Goal: Understand process/instructions: Learn how to perform a task or action

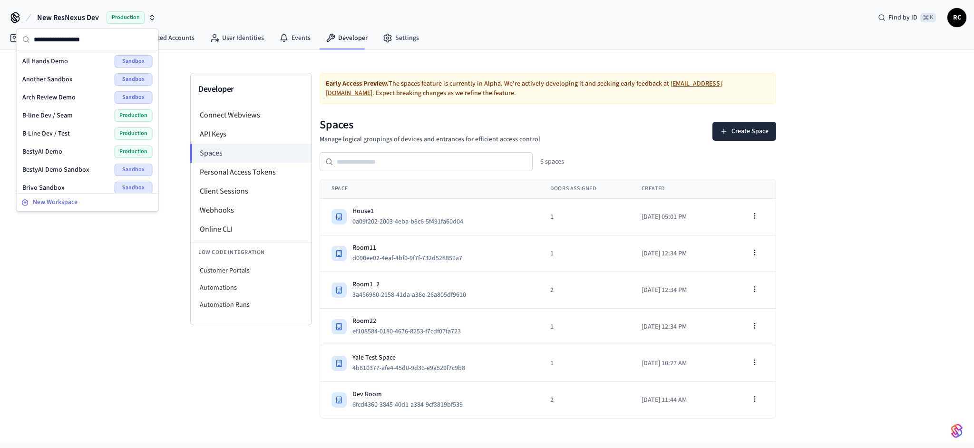
click at [65, 204] on span "New Workspace" at bounding box center [55, 202] width 45 height 10
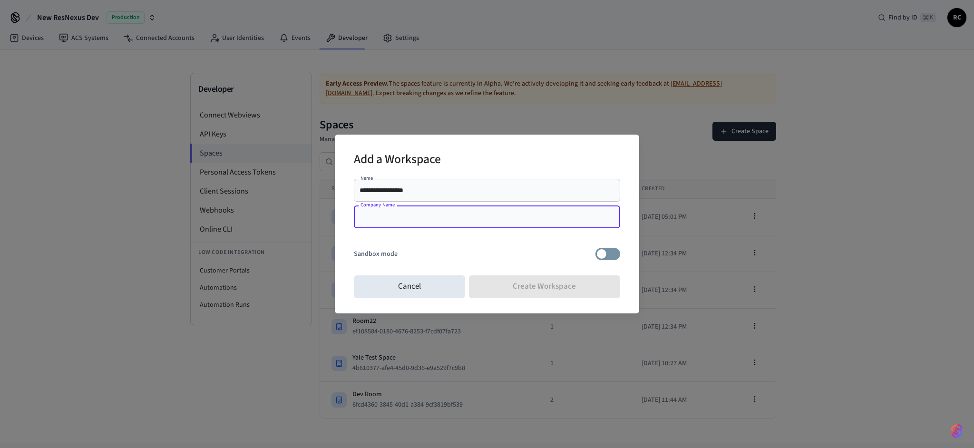
click at [418, 190] on input "**********" at bounding box center [487, 190] width 255 height 10
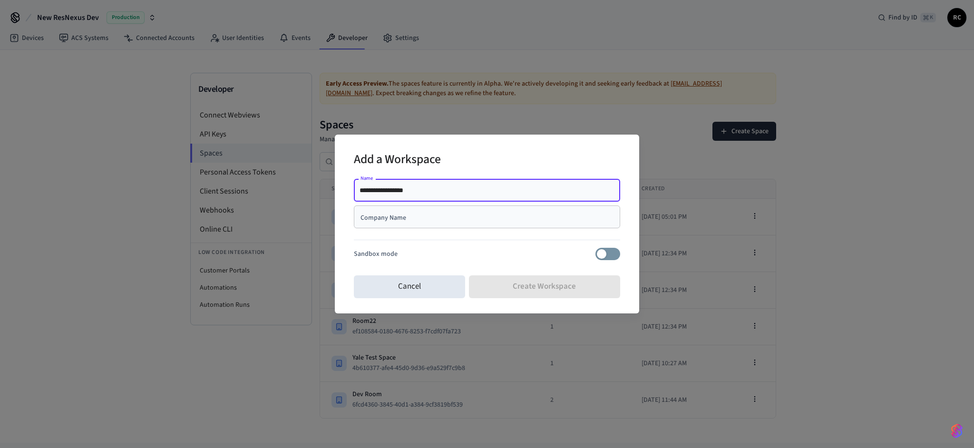
click at [418, 190] on input "**********" at bounding box center [487, 190] width 255 height 10
type input "**********"
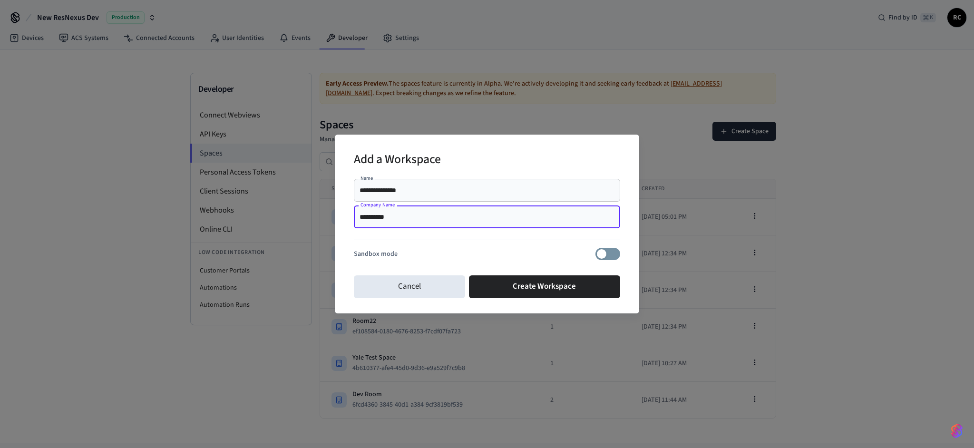
type input "**********"
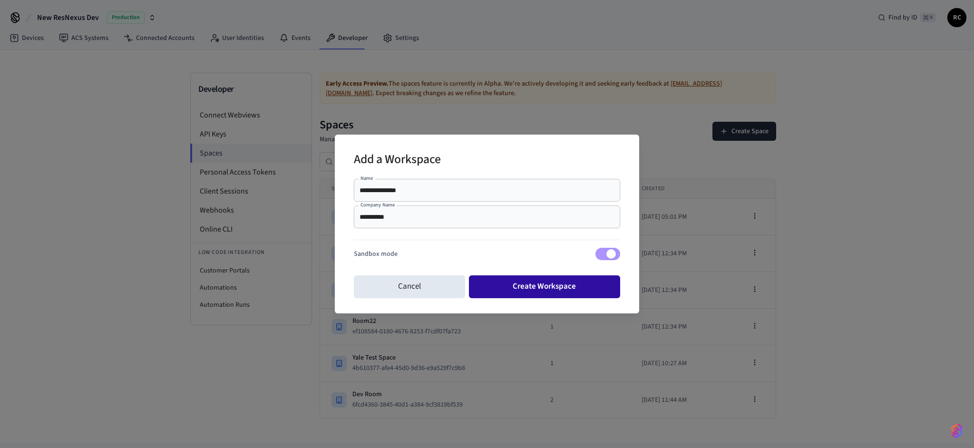
click at [553, 291] on button "Create Workspace" at bounding box center [545, 286] width 152 height 23
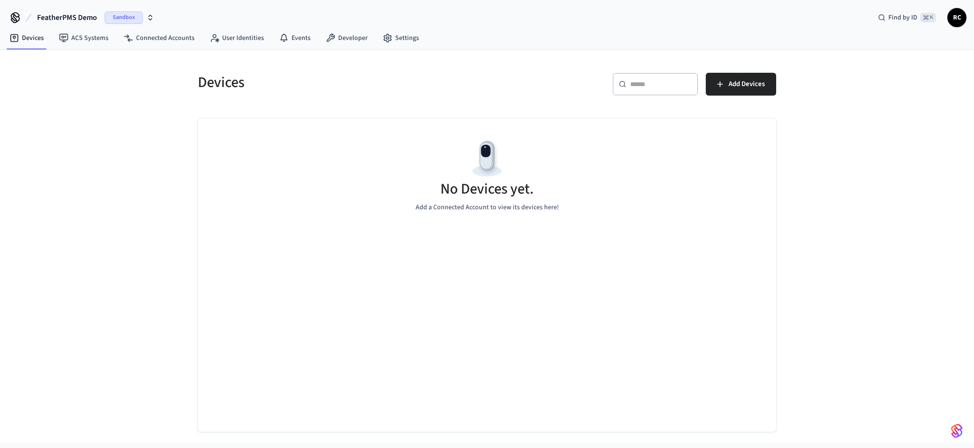
click at [518, 314] on div "No Devices yet. Add a Connected Account to view its devices here!" at bounding box center [487, 274] width 578 height 313
click at [890, 361] on div "Devices ​ ​ Add Devices No Devices yet. Add a Connected Account to view its dev…" at bounding box center [487, 246] width 974 height 393
click at [881, 360] on div "Devices ​ ​ Add Devices No Devices yet. Add a Connected Account to view its dev…" at bounding box center [487, 246] width 974 height 393
click at [710, 383] on div "No Devices yet. Add a Connected Account to view its devices here!" at bounding box center [487, 274] width 578 height 313
click at [345, 39] on link "Developer" at bounding box center [346, 37] width 57 height 17
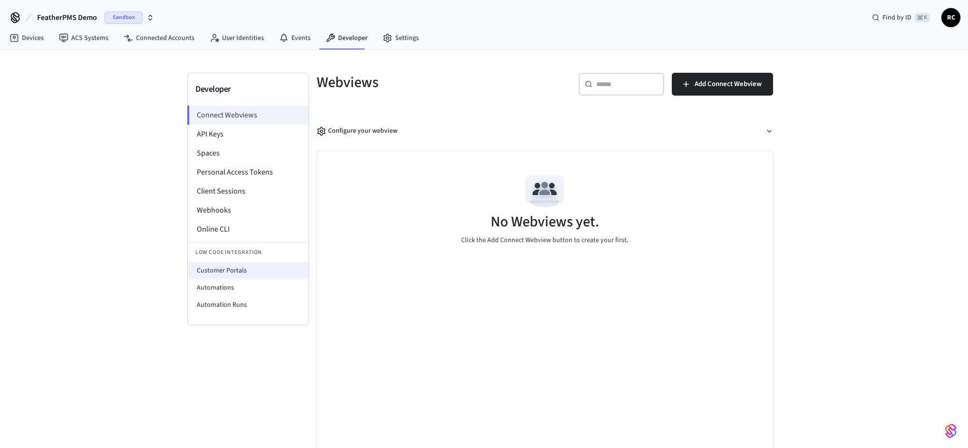
click at [238, 264] on li "Customer Portals" at bounding box center [248, 270] width 121 height 17
select select "**********"
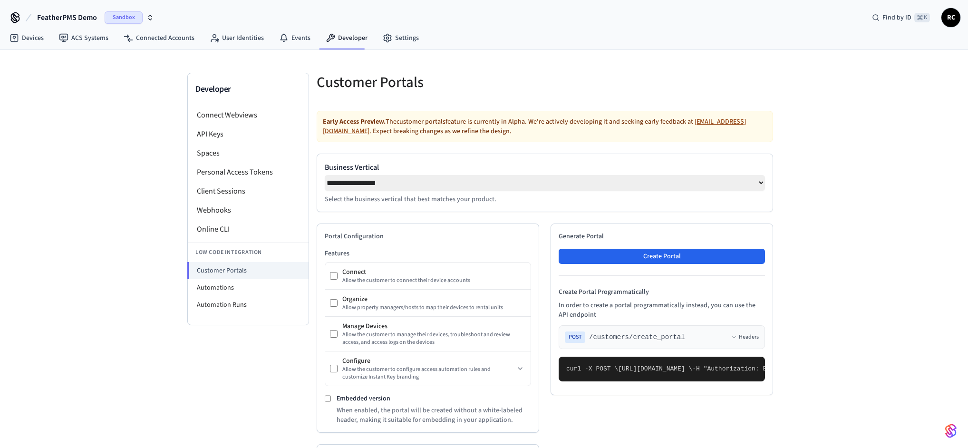
click at [425, 167] on label "Business Vertical" at bounding box center [545, 167] width 440 height 11
click at [425, 175] on select "**********" at bounding box center [545, 183] width 440 height 16
click at [416, 137] on div "Early Access Preview. The customer portals feature is currently in Alpha. We're…" at bounding box center [545, 126] width 457 height 31
click at [22, 40] on link "Devices" at bounding box center [26, 37] width 49 height 17
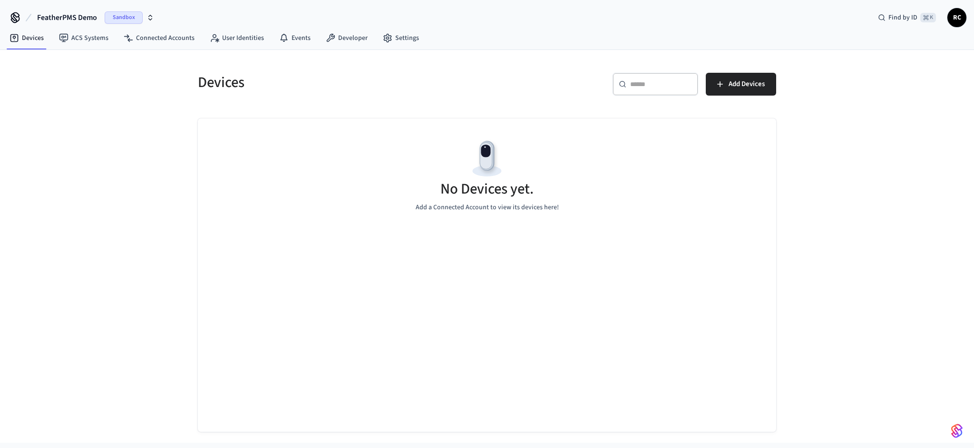
drag, startPoint x: 224, startPoint y: 177, endPoint x: 250, endPoint y: 188, distance: 27.7
click at [225, 178] on div "No Devices yet. Add a Connected Account to view its devices here!" at bounding box center [487, 174] width 578 height 113
click at [341, 38] on link "Developer" at bounding box center [346, 37] width 57 height 17
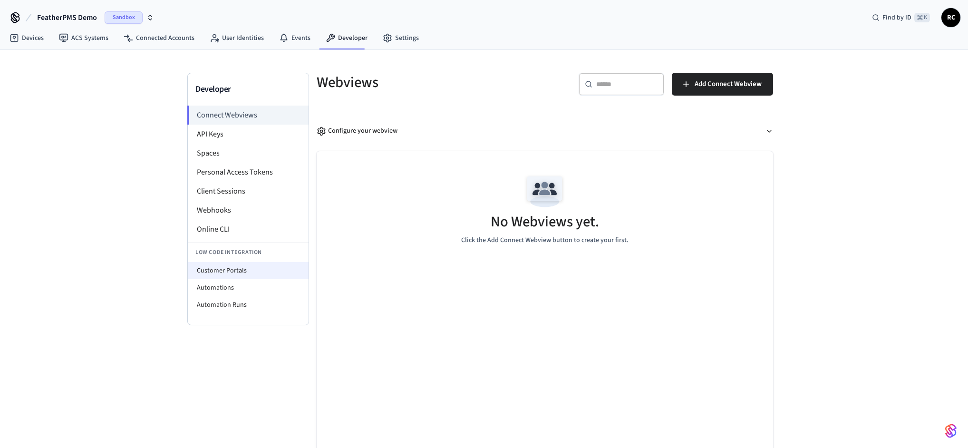
click at [236, 270] on li "Customer Portals" at bounding box center [248, 270] width 121 height 17
select select "**********"
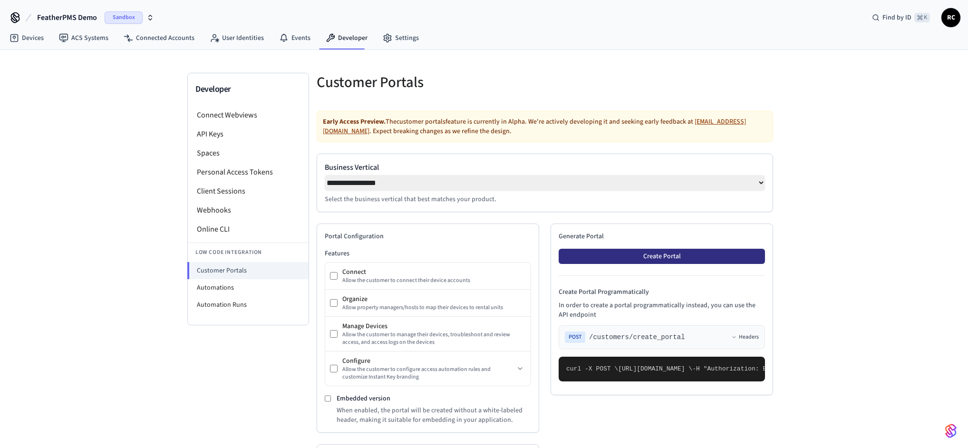
click at [638, 263] on button "Create Portal" at bounding box center [662, 256] width 206 height 15
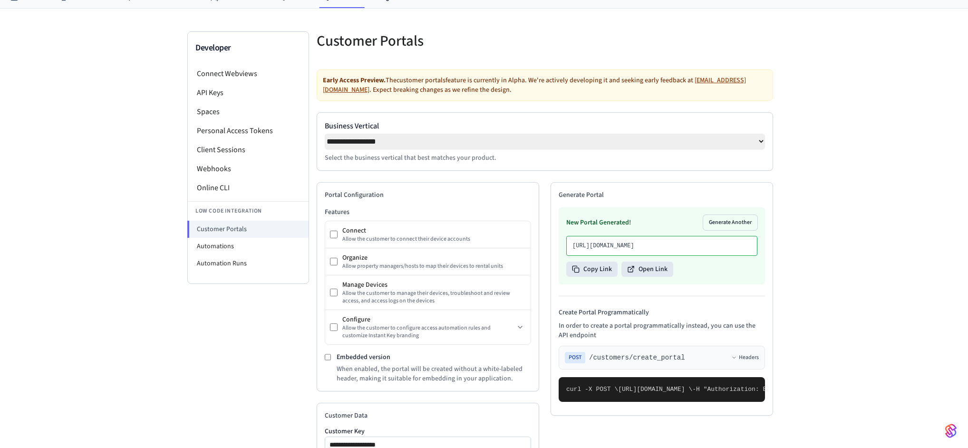
scroll to position [42, 0]
drag, startPoint x: 640, startPoint y: 264, endPoint x: 658, endPoint y: 255, distance: 20.0
click at [658, 249] on p "[URL][DOMAIN_NAME]" at bounding box center [662, 245] width 179 height 8
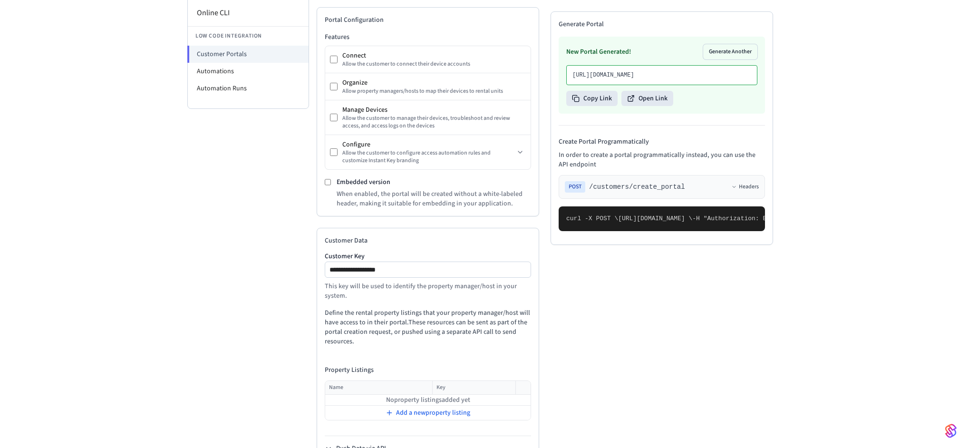
scroll to position [223, 0]
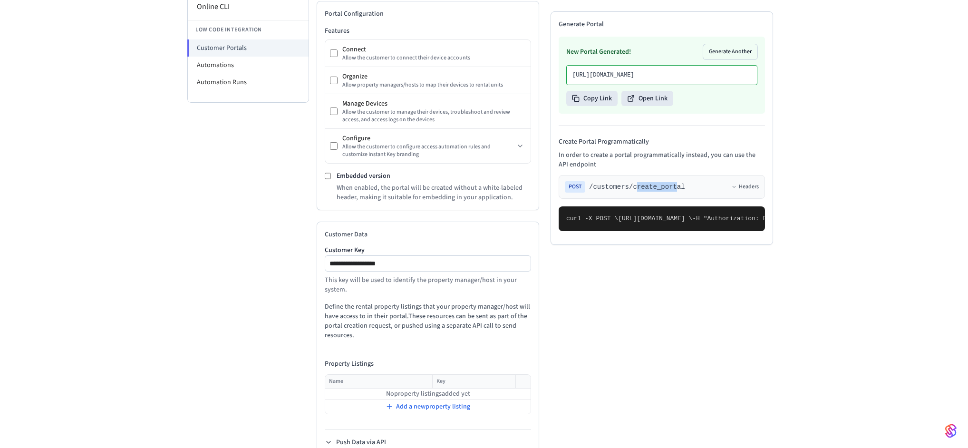
drag, startPoint x: 653, startPoint y: 204, endPoint x: 677, endPoint y: 204, distance: 24.3
click at [677, 192] on span "/customers/create_portal" at bounding box center [637, 187] width 96 height 10
click at [692, 193] on div "POST /customers/create_portal Headers" at bounding box center [662, 186] width 194 height 11
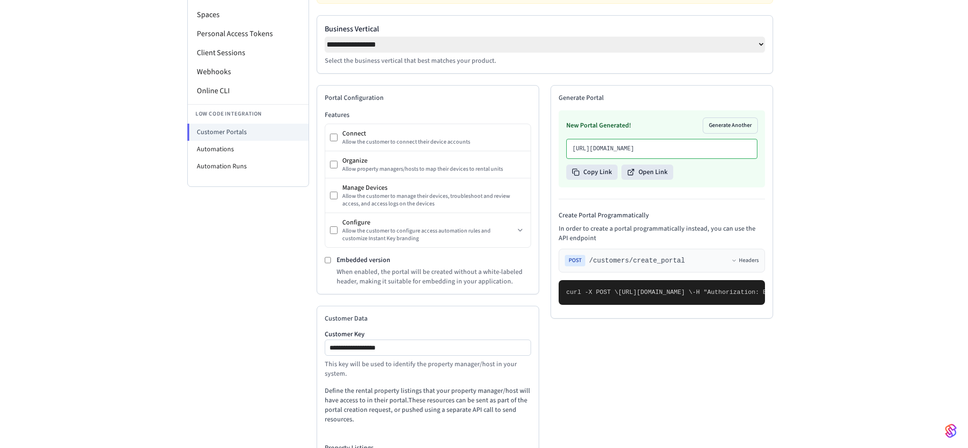
scroll to position [136, 0]
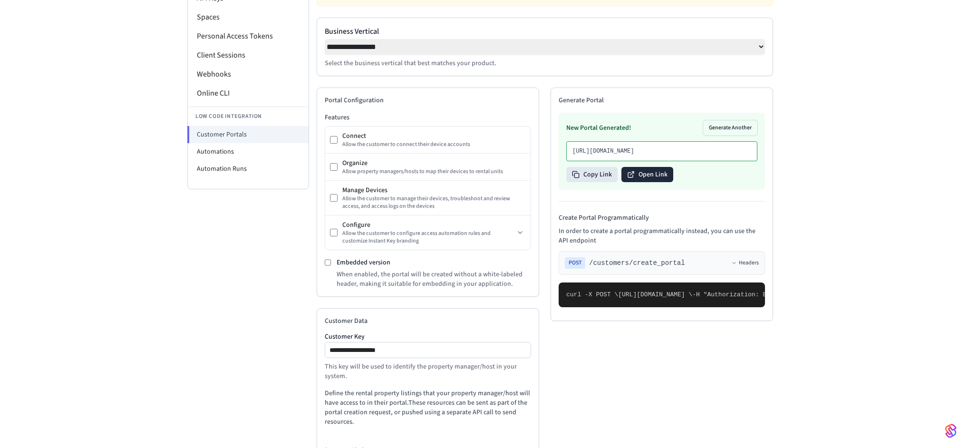
click at [655, 182] on button "Open Link" at bounding box center [648, 174] width 52 height 15
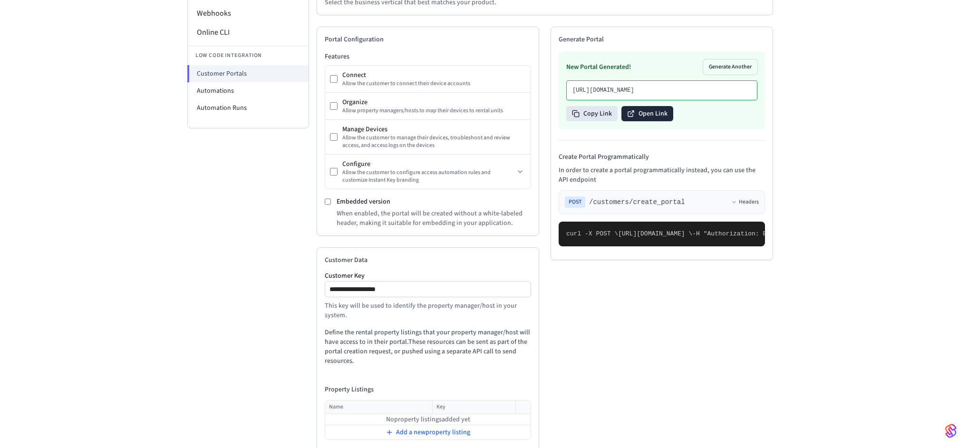
scroll to position [246, 0]
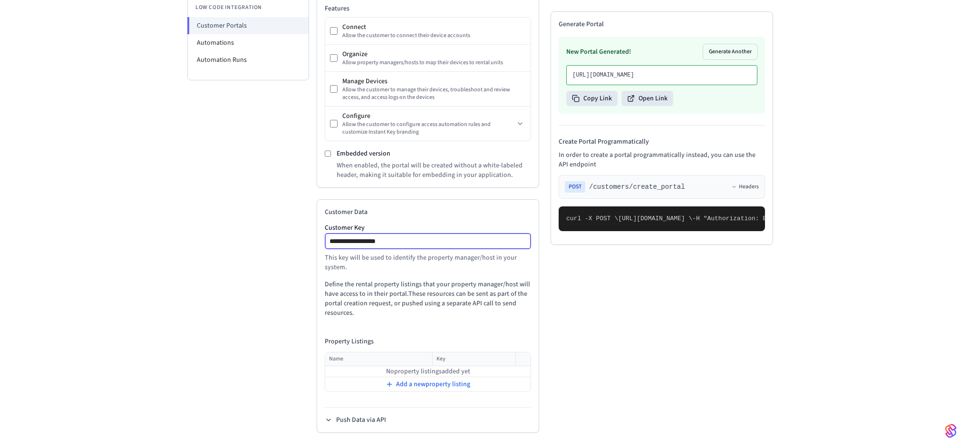
click at [367, 240] on input "**********" at bounding box center [428, 240] width 205 height 11
click at [351, 328] on div "**********" at bounding box center [428, 316] width 223 height 234
click at [410, 385] on span "Add a new property listing" at bounding box center [433, 385] width 74 height 10
click at [400, 380] on span "Add a new property listing" at bounding box center [433, 385] width 74 height 10
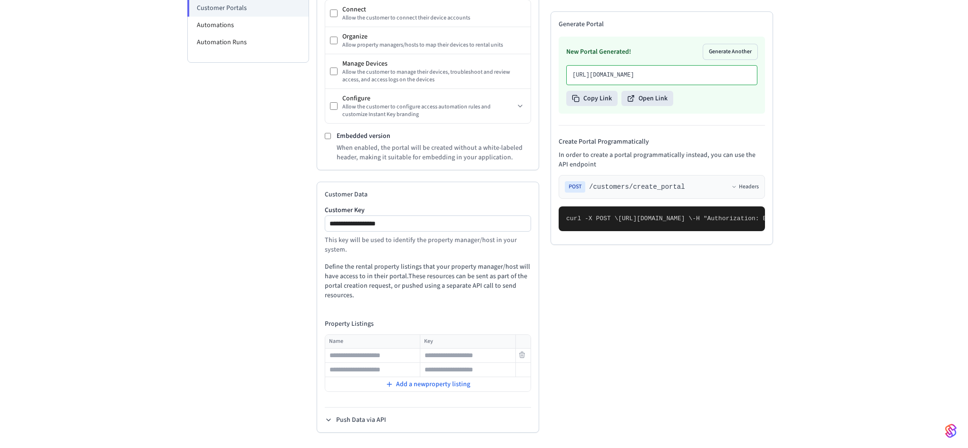
click at [365, 350] on input "text" at bounding box center [373, 355] width 94 height 11
type input "*********"
click at [457, 350] on input "text" at bounding box center [468, 355] width 94 height 11
type input "*"
type input "*********"
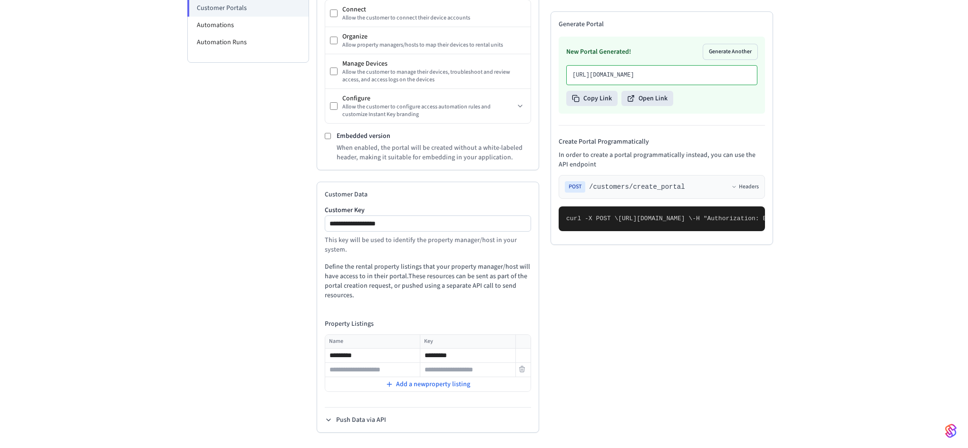
click at [382, 364] on input "text" at bounding box center [373, 369] width 94 height 11
type input "********"
click at [458, 364] on input "text" at bounding box center [468, 369] width 94 height 11
type input "*********"
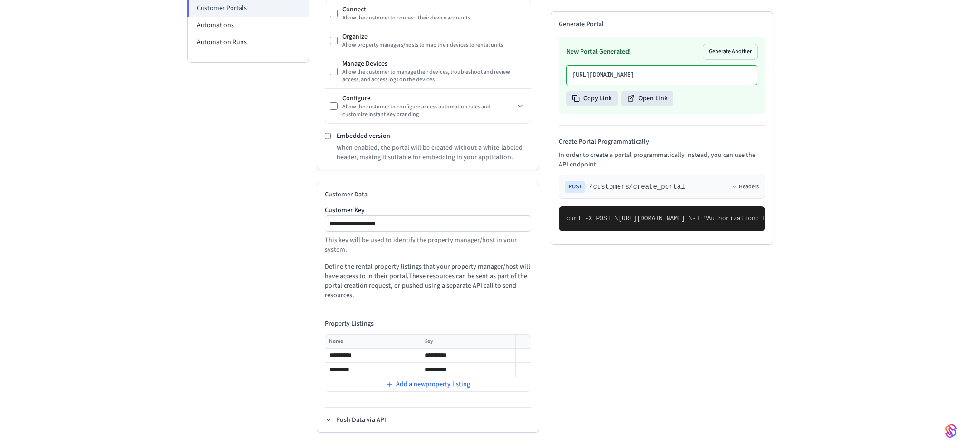
drag, startPoint x: 635, startPoint y: 342, endPoint x: 646, endPoint y: 366, distance: 25.5
click at [646, 231] on pre "curl -X POST \ [URL][DOMAIN_NAME] \ -H "Authorization: Bearer seam_api_key_1234…" at bounding box center [662, 218] width 206 height 25
click at [664, 231] on pre "curl -X POST \ [URL][DOMAIN_NAME] \ -H "Authorization: Bearer seam_api_key_1234…" at bounding box center [662, 218] width 206 height 25
drag, startPoint x: 597, startPoint y: 317, endPoint x: 612, endPoint y: 347, distance: 33.8
click at [612, 231] on pre "curl -X POST \ [URL][DOMAIN_NAME] \ -H "Authorization: Bearer seam_api_key_1234…" at bounding box center [662, 218] width 206 height 25
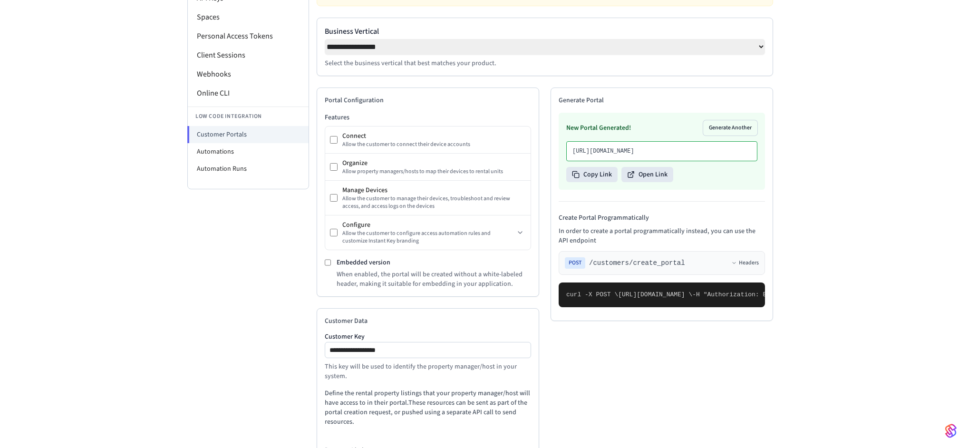
scroll to position [133, 0]
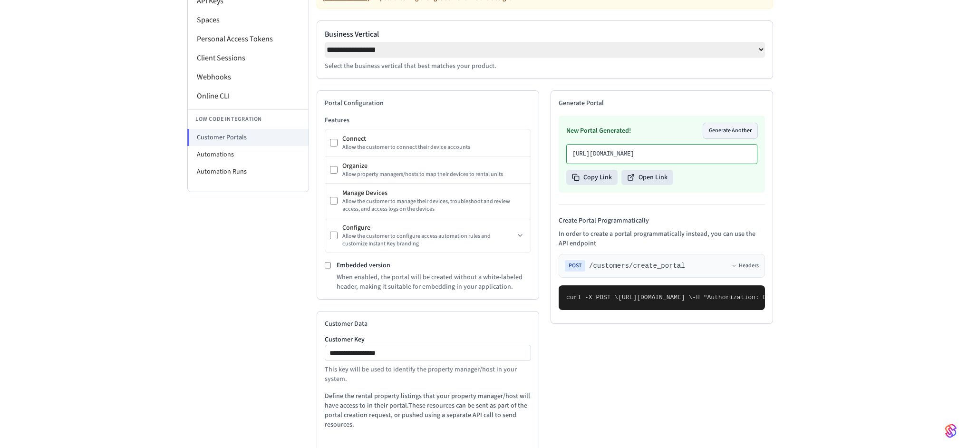
click at [735, 134] on button "Generate Another" at bounding box center [730, 130] width 54 height 15
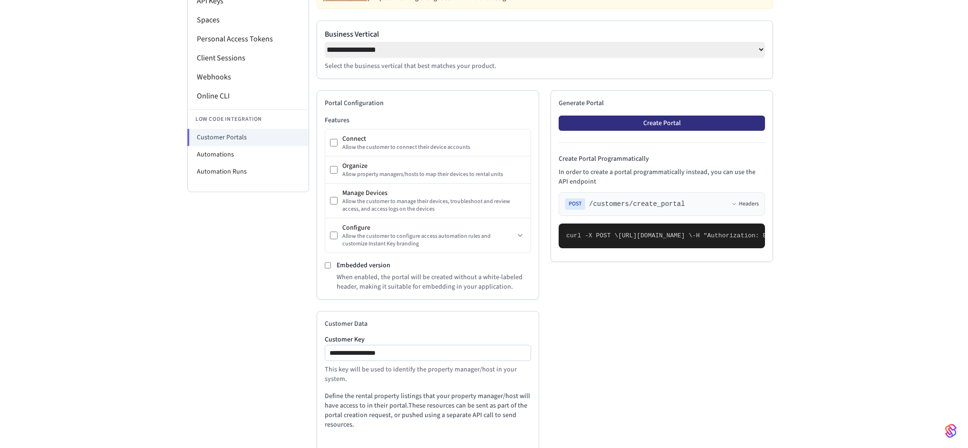
click at [662, 129] on button "Create Portal" at bounding box center [662, 123] width 206 height 15
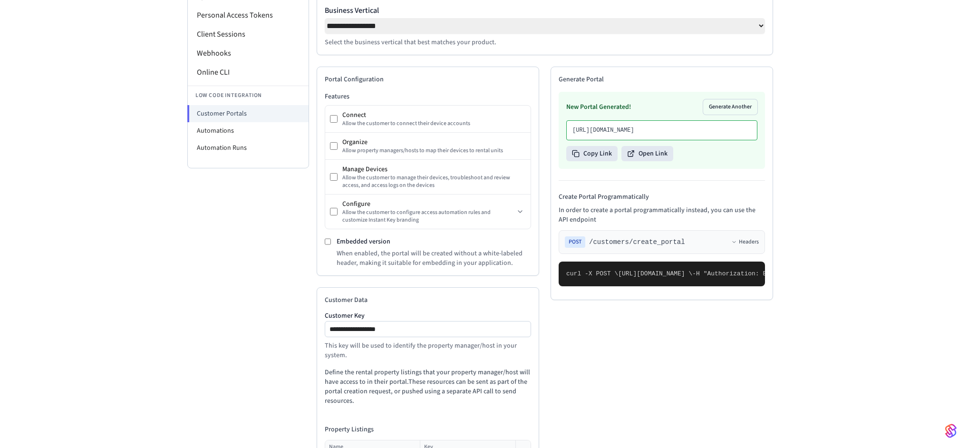
scroll to position [316, 0]
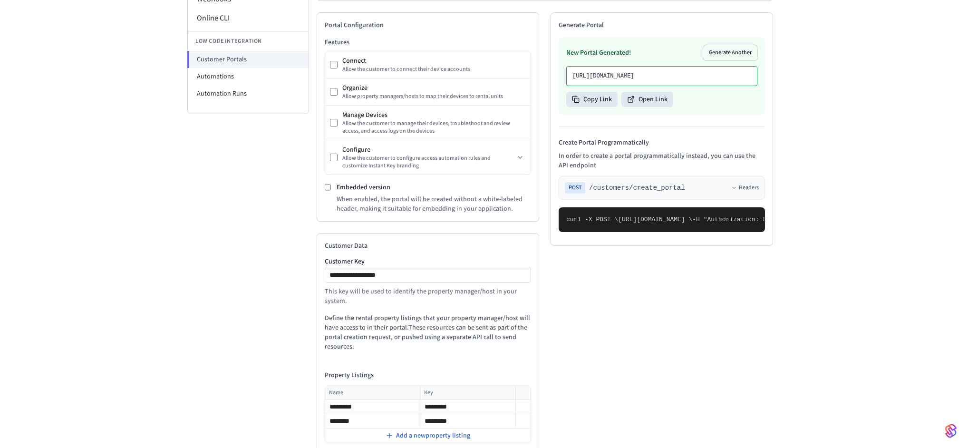
scroll to position [149, 0]
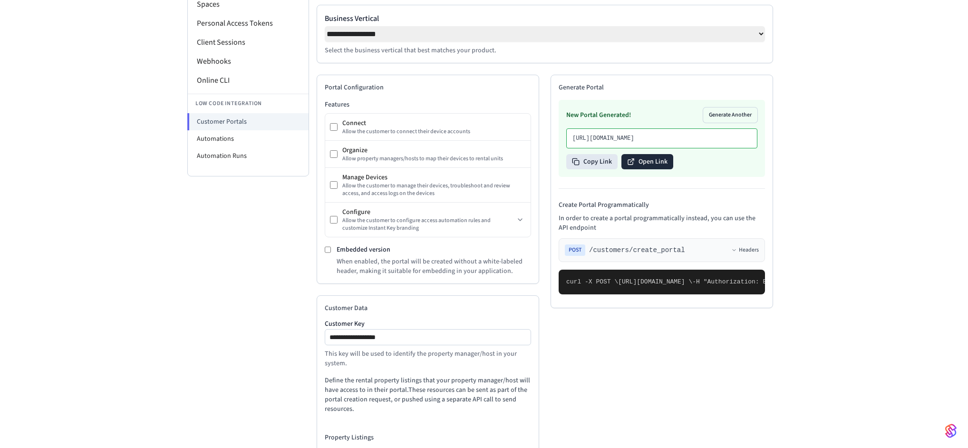
click at [655, 169] on button "Open Link" at bounding box center [648, 161] width 52 height 15
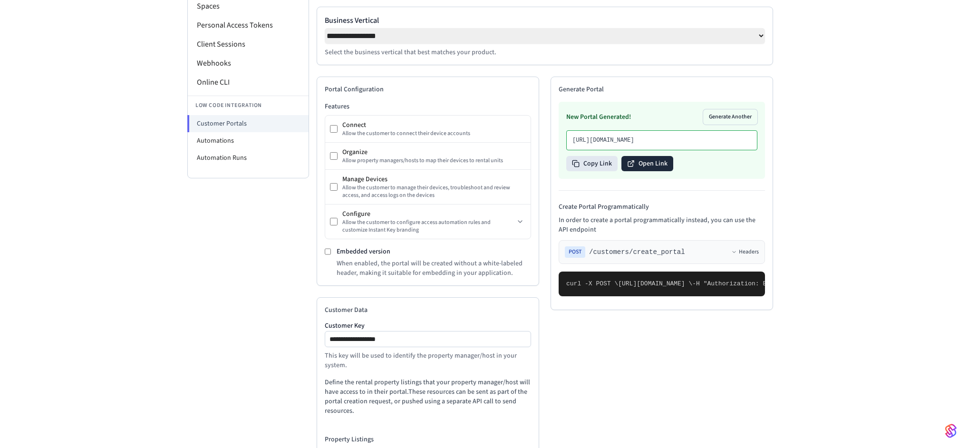
scroll to position [117, 0]
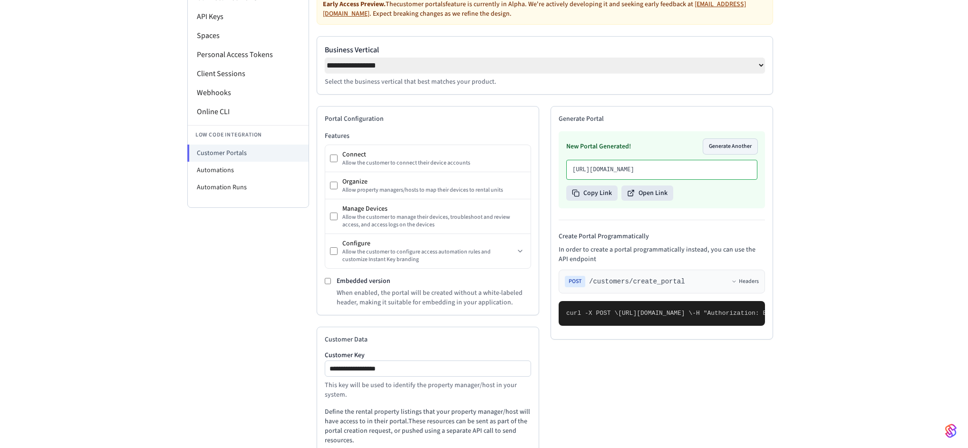
click at [724, 149] on button "Generate Another" at bounding box center [730, 146] width 54 height 15
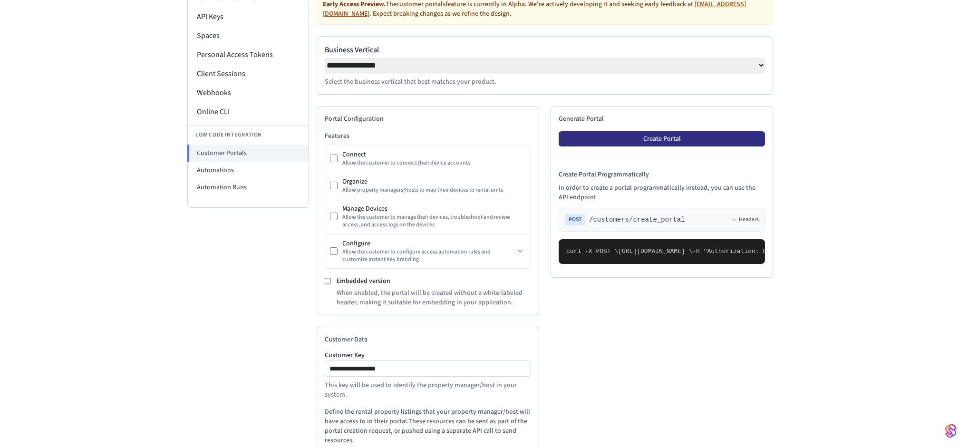
click at [678, 142] on button "Create Portal" at bounding box center [662, 138] width 206 height 15
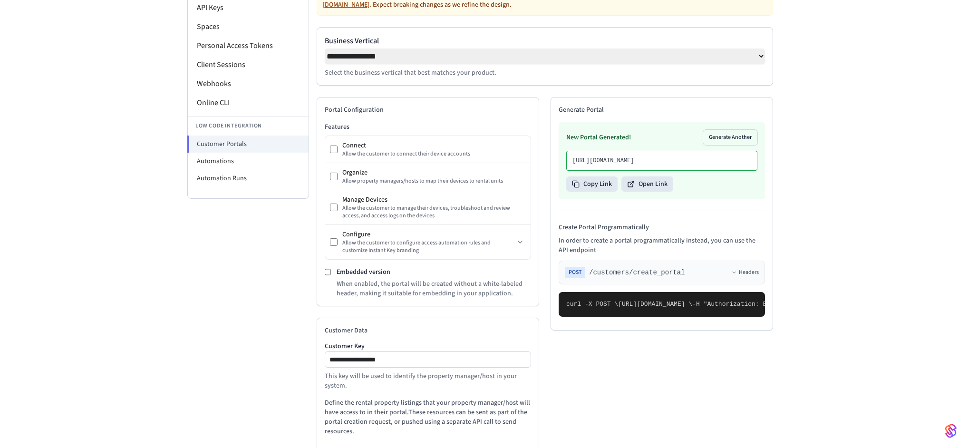
scroll to position [127, 0]
click at [662, 191] on button "Open Link" at bounding box center [648, 183] width 52 height 15
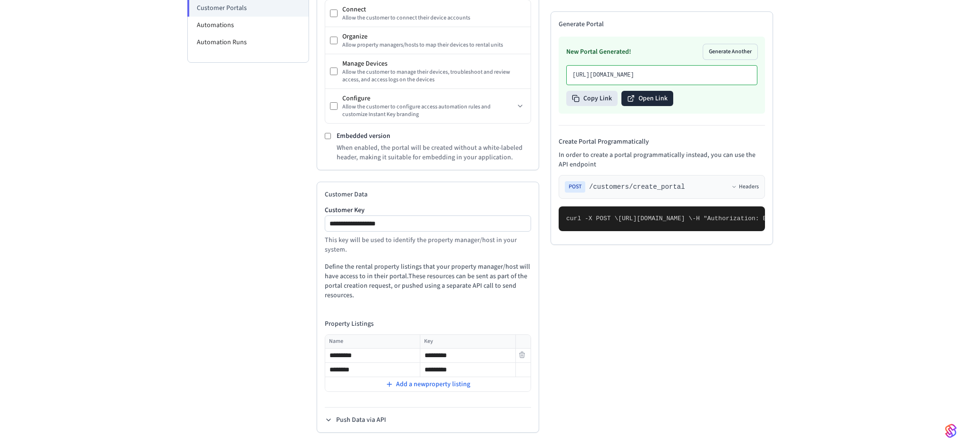
scroll to position [316, 0]
drag, startPoint x: 589, startPoint y: 281, endPoint x: 625, endPoint y: 367, distance: 93.4
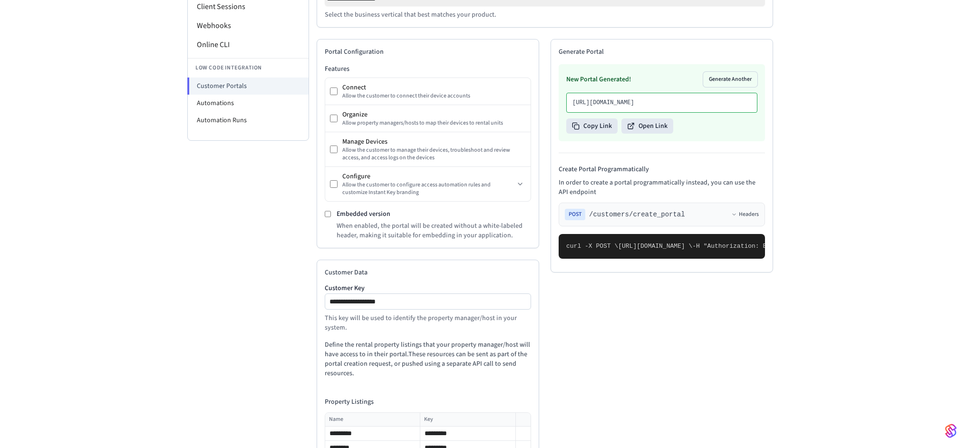
scroll to position [177, 0]
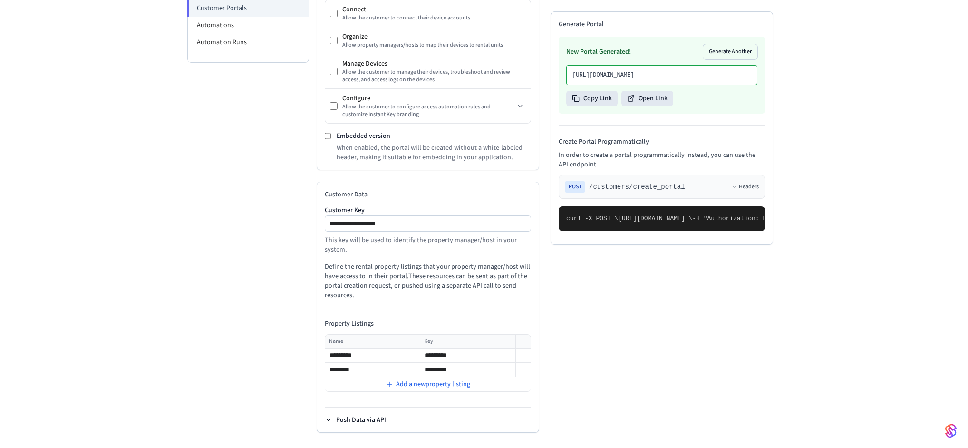
click at [366, 415] on button "Push Data via API" at bounding box center [355, 420] width 61 height 10
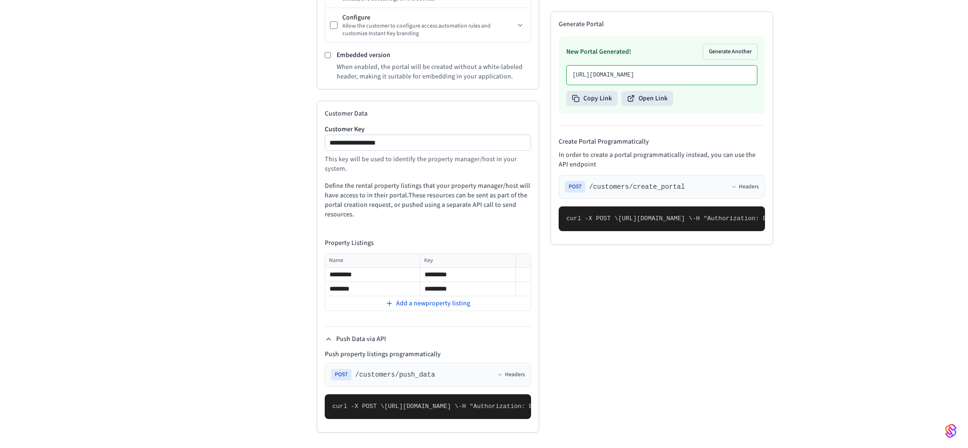
scroll to position [492, 0]
click at [458, 403] on span "-H "Authorization: Bearer seam_api_key_123456" \" at bounding box center [547, 406] width 178 height 7
drag, startPoint x: 419, startPoint y: 306, endPoint x: 445, endPoint y: 306, distance: 26.2
click at [792, 403] on span ""customer_key": "sample_customer_key"," at bounding box center [862, 406] width 141 height 7
click at [400, 394] on pre "curl -X POST \ [URL][DOMAIN_NAME] \ -H "Authorization: Bearer seam_api_key_1234…" at bounding box center [428, 406] width 206 height 25
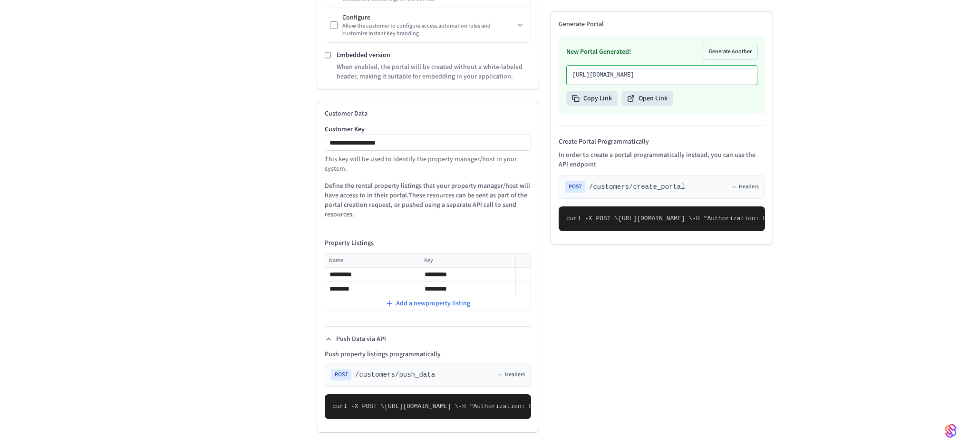
drag, startPoint x: 367, startPoint y: 317, endPoint x: 380, endPoint y: 378, distance: 62.2
click at [380, 394] on pre "curl -X POST \ [URL][DOMAIN_NAME] \ -H "Authorization: Bearer seam_api_key_1234…" at bounding box center [428, 406] width 206 height 25
click at [416, 394] on pre "curl -X POST \ [URL][DOMAIN_NAME] \ -H "Authorization: Bearer seam_api_key_1234…" at bounding box center [428, 406] width 206 height 25
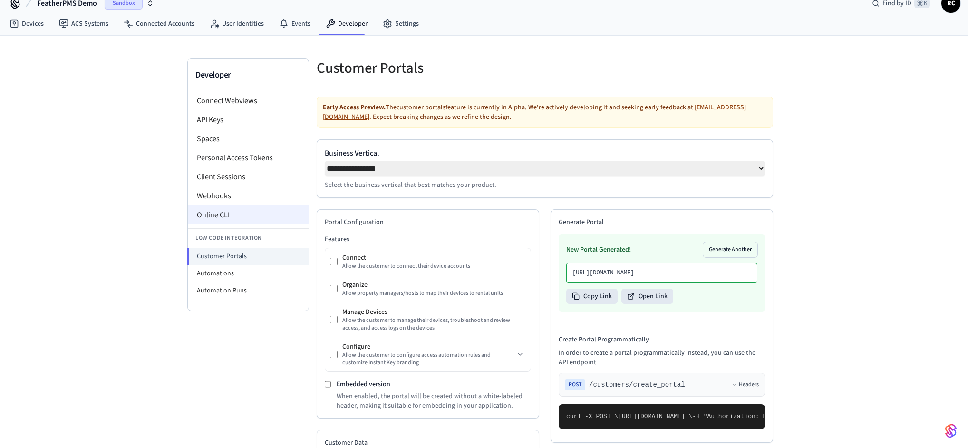
scroll to position [0, 0]
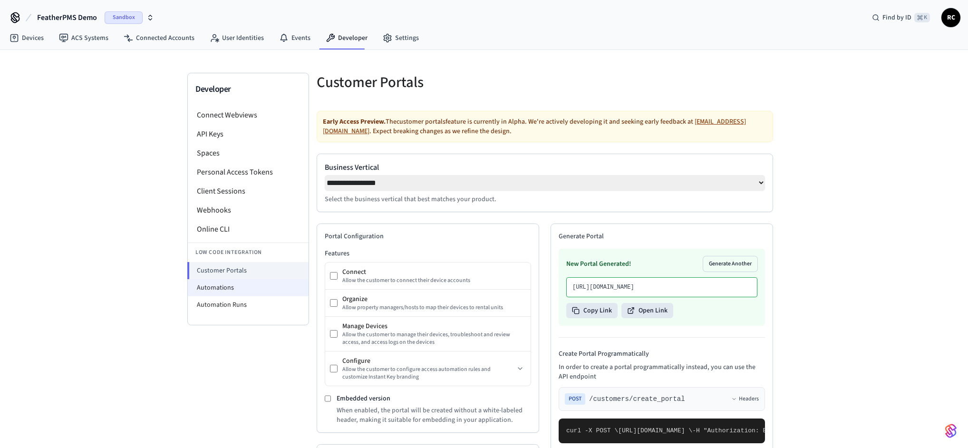
click at [246, 284] on li "Automations" at bounding box center [248, 287] width 121 height 17
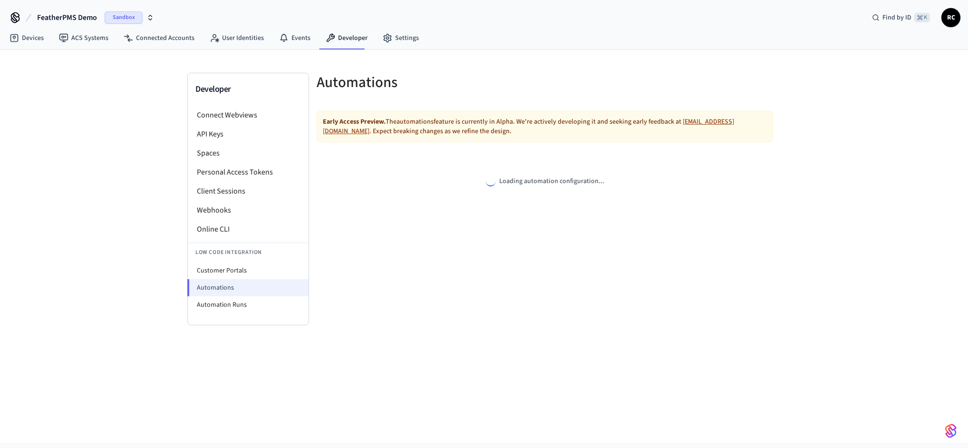
select select "**********"
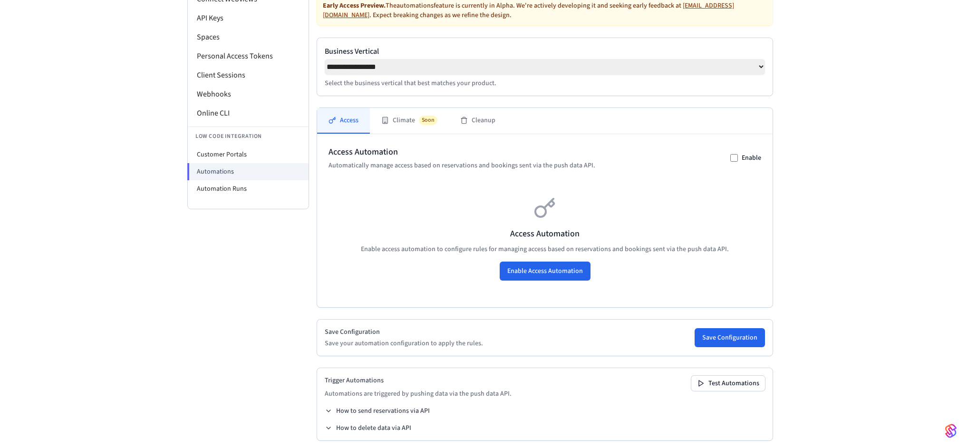
scroll to position [126, 0]
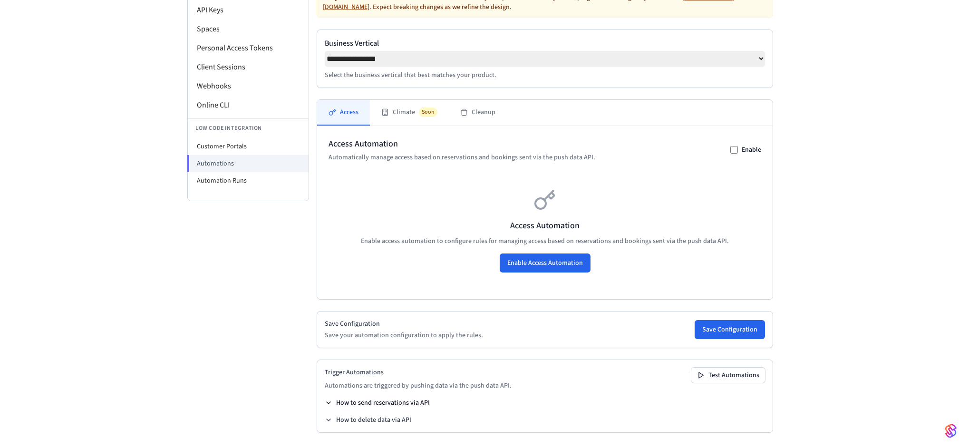
click at [404, 400] on button "How to send reservations via API" at bounding box center [377, 403] width 105 height 10
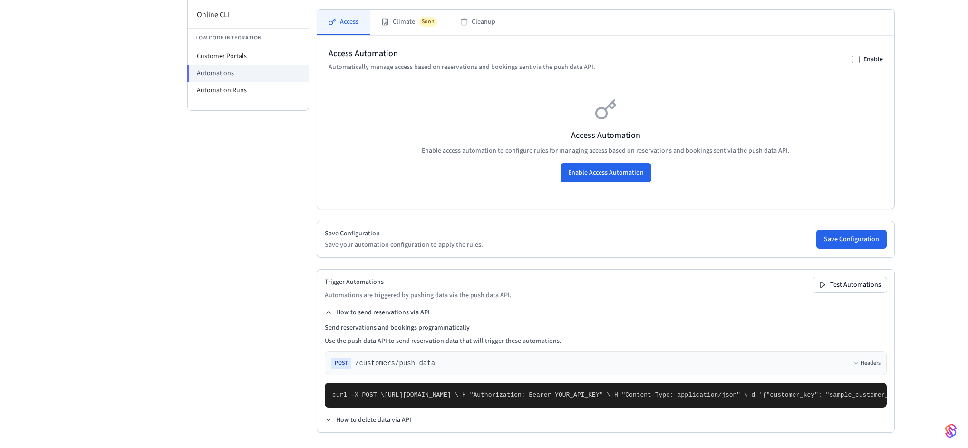
scroll to position [369, 0]
drag, startPoint x: 482, startPoint y: 249, endPoint x: 502, endPoint y: 250, distance: 20.0
click at [458, 391] on span "[URL][DOMAIN_NAME] \" at bounding box center [421, 394] width 74 height 7
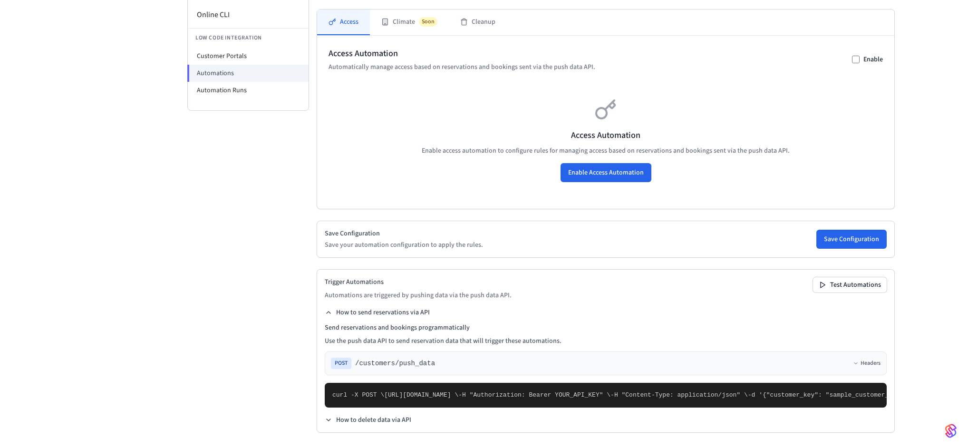
drag, startPoint x: 383, startPoint y: 369, endPoint x: 394, endPoint y: 369, distance: 10.5
drag, startPoint x: 367, startPoint y: 376, endPoint x: 391, endPoint y: 374, distance: 23.9
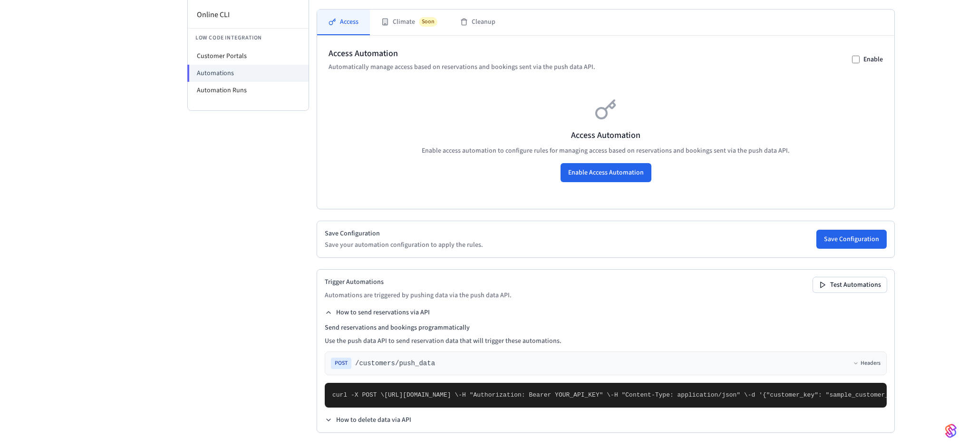
drag, startPoint x: 399, startPoint y: 387, endPoint x: 415, endPoint y: 388, distance: 16.7
drag, startPoint x: 370, startPoint y: 371, endPoint x: 409, endPoint y: 372, distance: 39.0
click at [409, 383] on pre "curl -X POST \ [URL][DOMAIN_NAME] \ -H "Authorization: Bearer YOUR_API_KEY" \ -…" at bounding box center [606, 395] width 562 height 25
drag, startPoint x: 389, startPoint y: 379, endPoint x: 421, endPoint y: 380, distance: 32.4
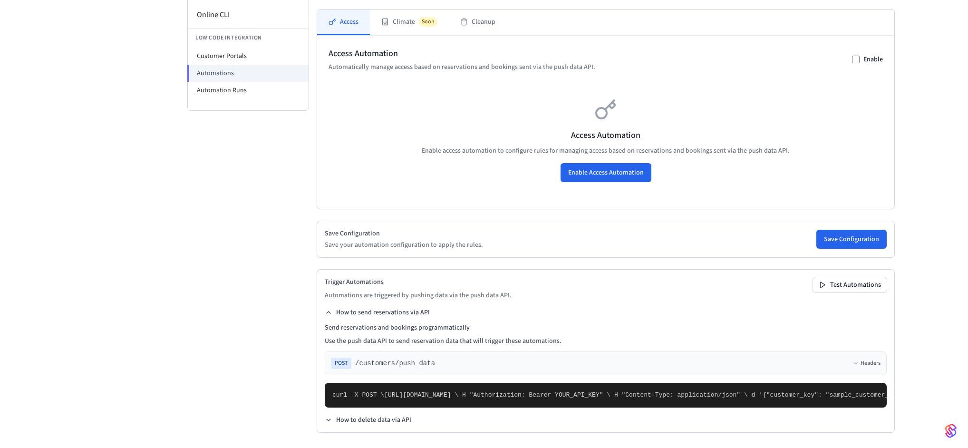
click at [421, 383] on pre "curl -X POST \ [URL][DOMAIN_NAME] \ -H "Authorization: Bearer YOUR_API_KEY" \ -…" at bounding box center [606, 395] width 562 height 25
drag, startPoint x: 393, startPoint y: 388, endPoint x: 439, endPoint y: 391, distance: 45.8
click at [439, 391] on pre "curl -X POST \ [URL][DOMAIN_NAME] \ -H "Authorization: Bearer YOUR_API_KEY" \ -…" at bounding box center [606, 395] width 562 height 25
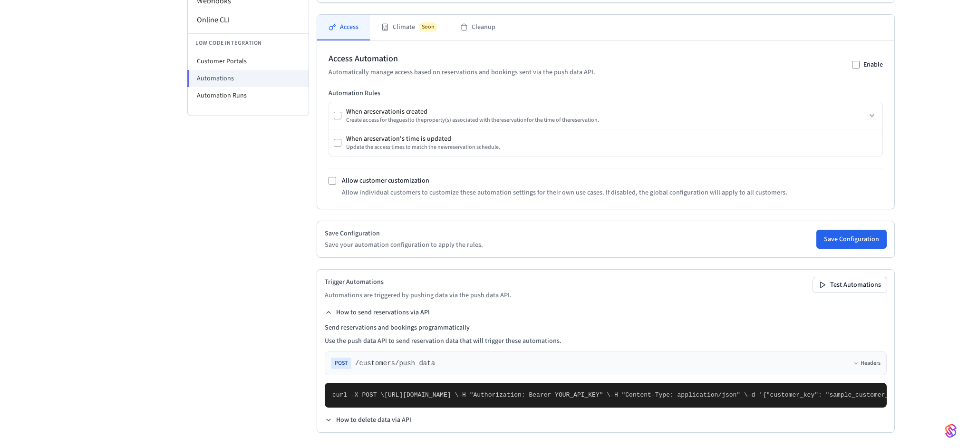
scroll to position [423, 0]
drag, startPoint x: 390, startPoint y: 340, endPoint x: 423, endPoint y: 341, distance: 33.3
drag, startPoint x: 371, startPoint y: 255, endPoint x: 383, endPoint y: 255, distance: 12.4
click at [383, 383] on pre "curl -X POST \ [URL][DOMAIN_NAME] \ -H "Authorization: Bearer YOUR_API_KEY" \ -…" at bounding box center [606, 395] width 562 height 25
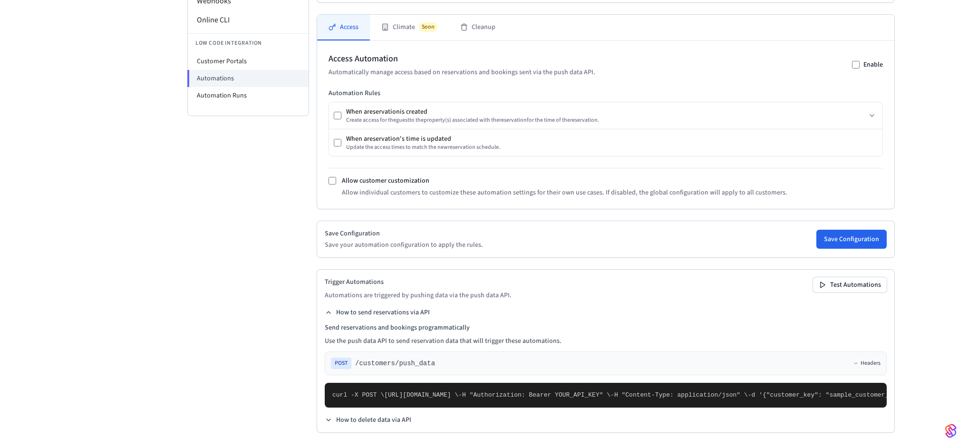
drag, startPoint x: 378, startPoint y: 278, endPoint x: 405, endPoint y: 276, distance: 26.7
click at [405, 383] on pre "curl -X POST \ [URL][DOMAIN_NAME] \ -H "Authorization: Bearer YOUR_API_KEY" \ -…" at bounding box center [606, 395] width 562 height 25
drag, startPoint x: 356, startPoint y: 325, endPoint x: 389, endPoint y: 329, distance: 32.6
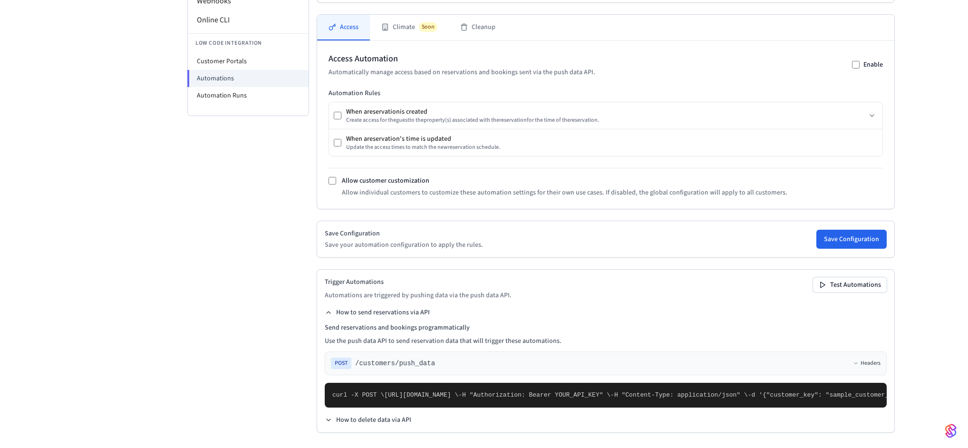
drag, startPoint x: 388, startPoint y: 346, endPoint x: 425, endPoint y: 348, distance: 37.6
drag, startPoint x: 401, startPoint y: 361, endPoint x: 429, endPoint y: 365, distance: 28.4
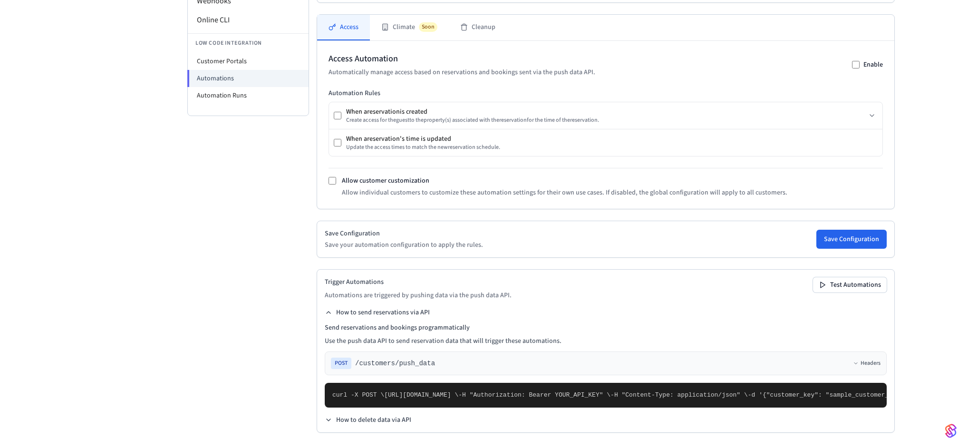
drag, startPoint x: 369, startPoint y: 331, endPoint x: 424, endPoint y: 335, distance: 55.8
click at [424, 383] on pre "curl -X POST \ [URL][DOMAIN_NAME] \ -H "Authorization: Bearer YOUR_API_KEY" \ -…" at bounding box center [606, 395] width 562 height 25
click at [384, 419] on button "How to delete data via API" at bounding box center [368, 420] width 87 height 10
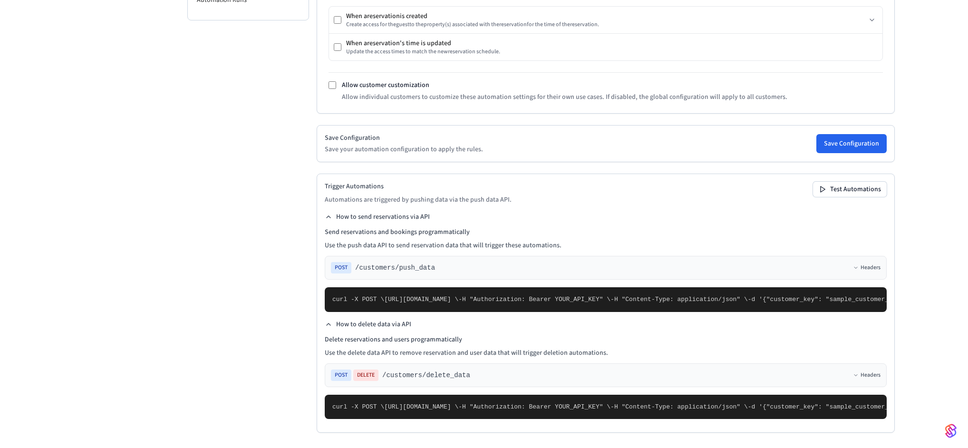
scroll to position [603, 0]
drag, startPoint x: 368, startPoint y: 392, endPoint x: 408, endPoint y: 391, distance: 40.4
click at [408, 395] on pre "curl -X POST \ [URL][DOMAIN_NAME] \ -H "Authorization: Bearer YOUR_API_KEY" \ -…" at bounding box center [606, 407] width 562 height 25
drag, startPoint x: 363, startPoint y: 400, endPoint x: 382, endPoint y: 399, distance: 19.0
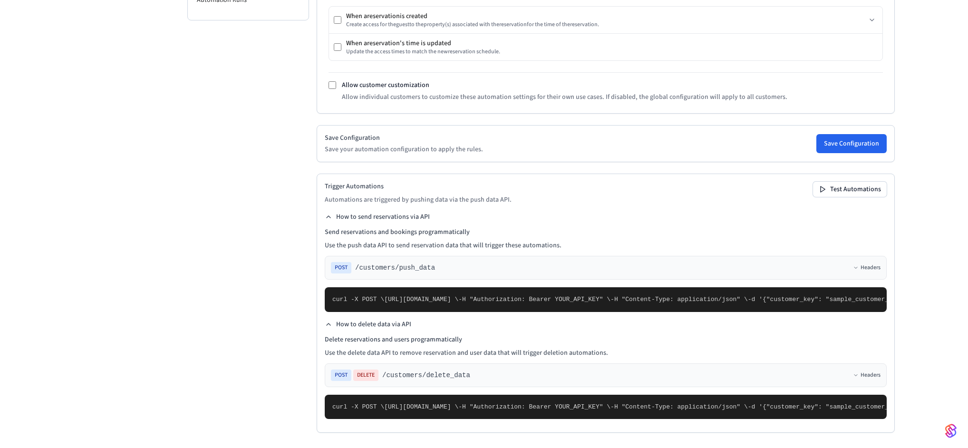
scroll to position [384, 0]
drag, startPoint x: 361, startPoint y: 313, endPoint x: 374, endPoint y: 316, distance: 13.2
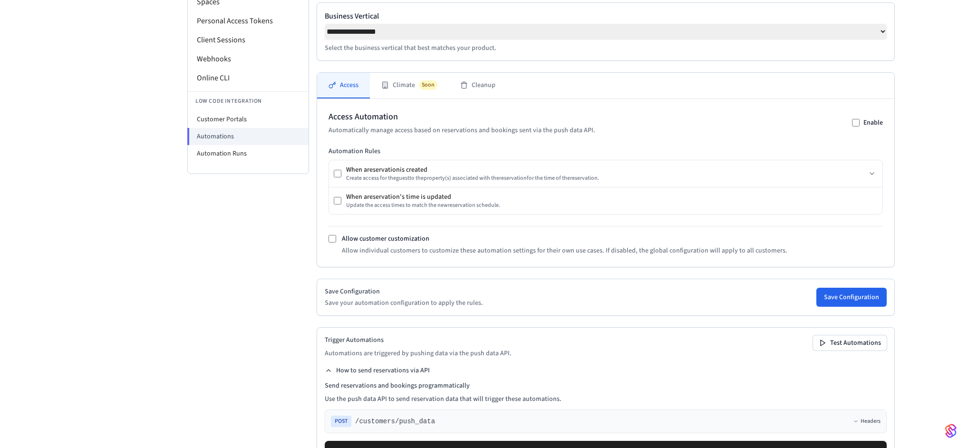
scroll to position [144, 0]
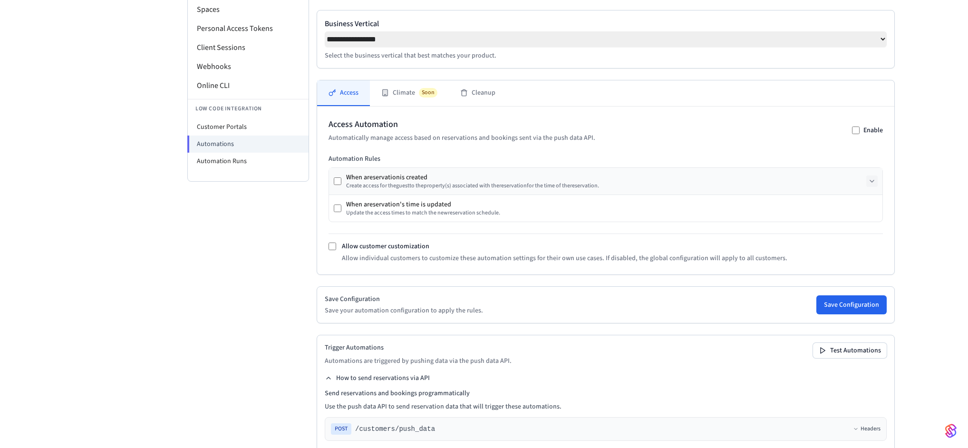
click at [868, 184] on icon at bounding box center [872, 181] width 8 height 8
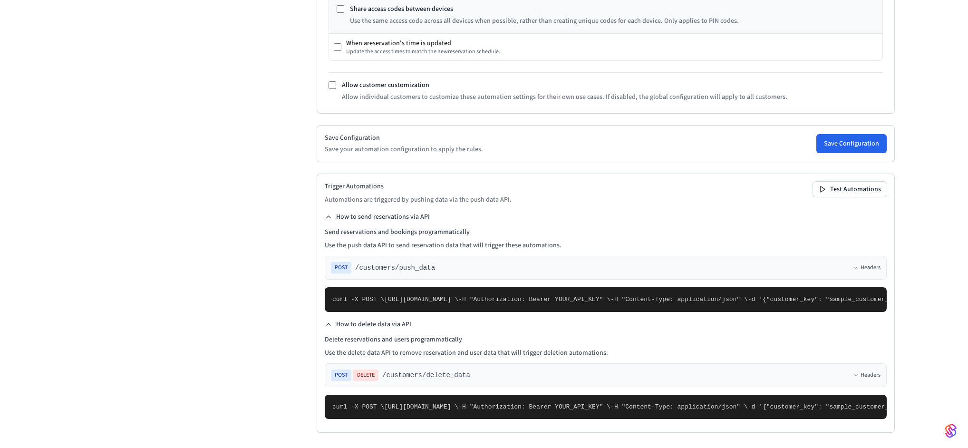
scroll to position [634, 0]
drag, startPoint x: 356, startPoint y: 369, endPoint x: 380, endPoint y: 370, distance: 23.8
click at [380, 312] on pre "curl -X POST \ [URL][DOMAIN_NAME] \ -H "Authorization: Bearer YOUR_API_KEY" \ -…" at bounding box center [606, 299] width 562 height 25
click at [194, 281] on div "Developer Connect Webviews API Keys Spaces Personal Access Tokens Client Sessio…" at bounding box center [248, 5] width 122 height 886
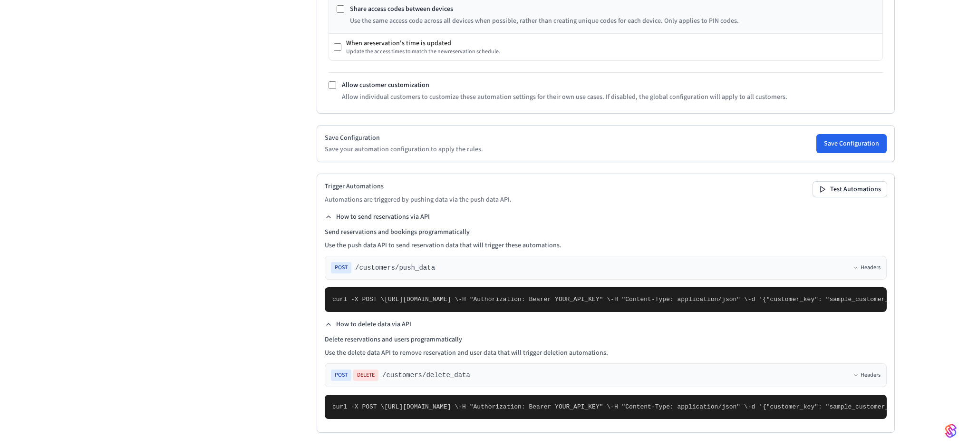
click at [193, 167] on div "Developer Connect Webviews API Keys Spaces Personal Access Tokens Client Sessio…" at bounding box center [248, 5] width 122 height 886
